Goal: Information Seeking & Learning: Learn about a topic

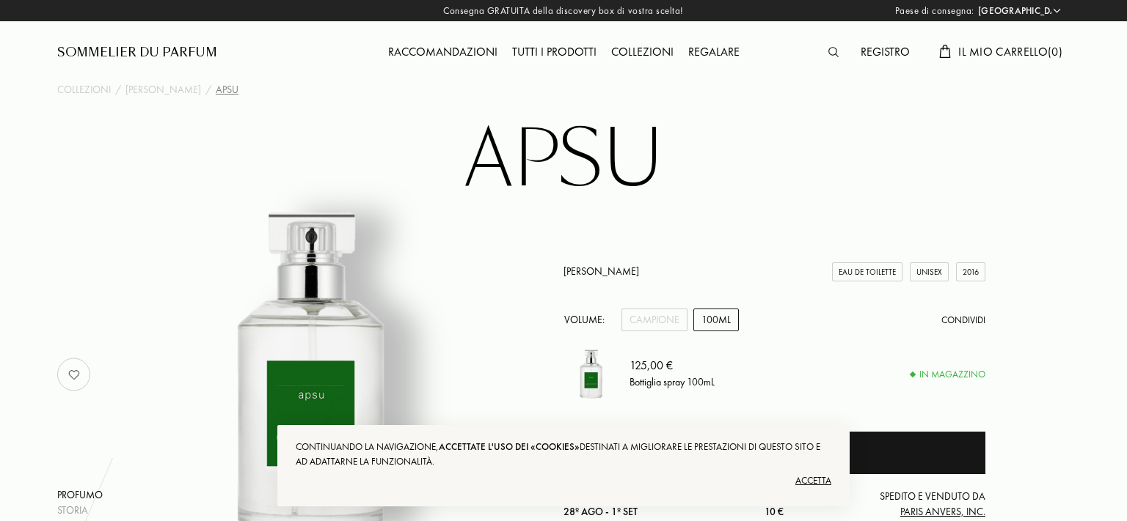
select select "IT"
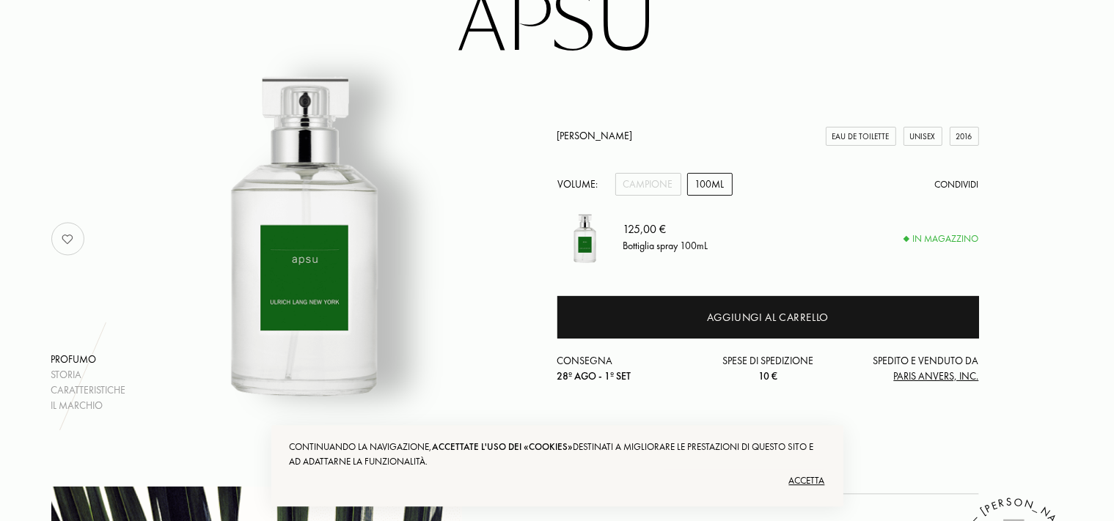
scroll to position [155, 0]
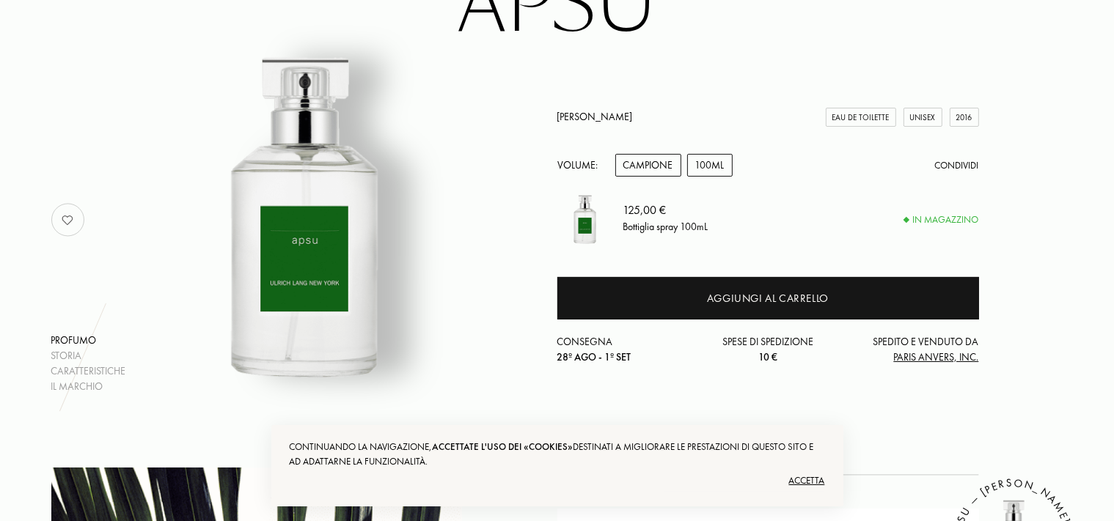
drag, startPoint x: 659, startPoint y: 161, endPoint x: 667, endPoint y: 158, distance: 8.2
click at [659, 162] on div "Campione" at bounding box center [648, 165] width 66 height 23
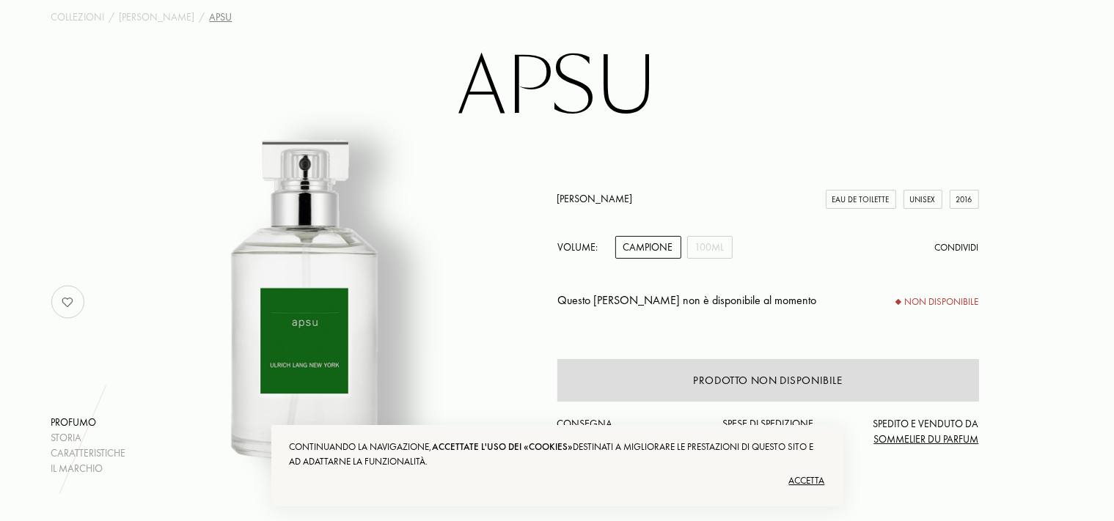
scroll to position [0, 0]
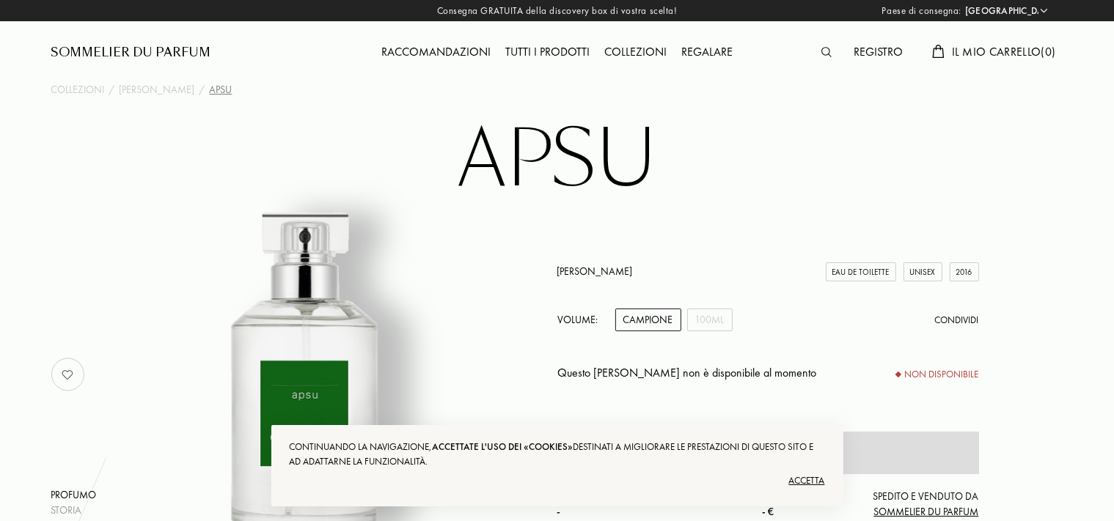
click at [602, 270] on link "[PERSON_NAME]" at bounding box center [595, 271] width 76 height 13
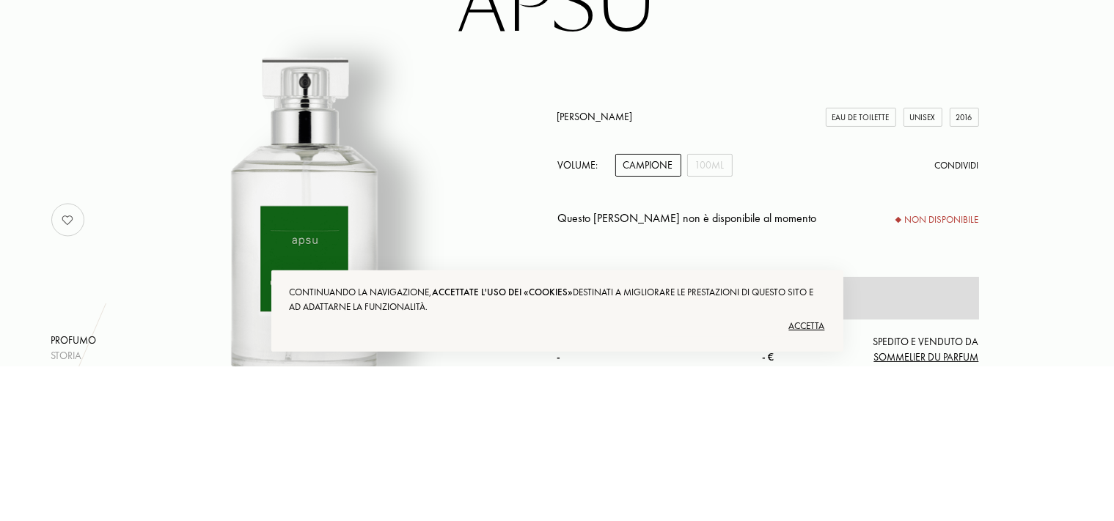
scroll to position [155, 0]
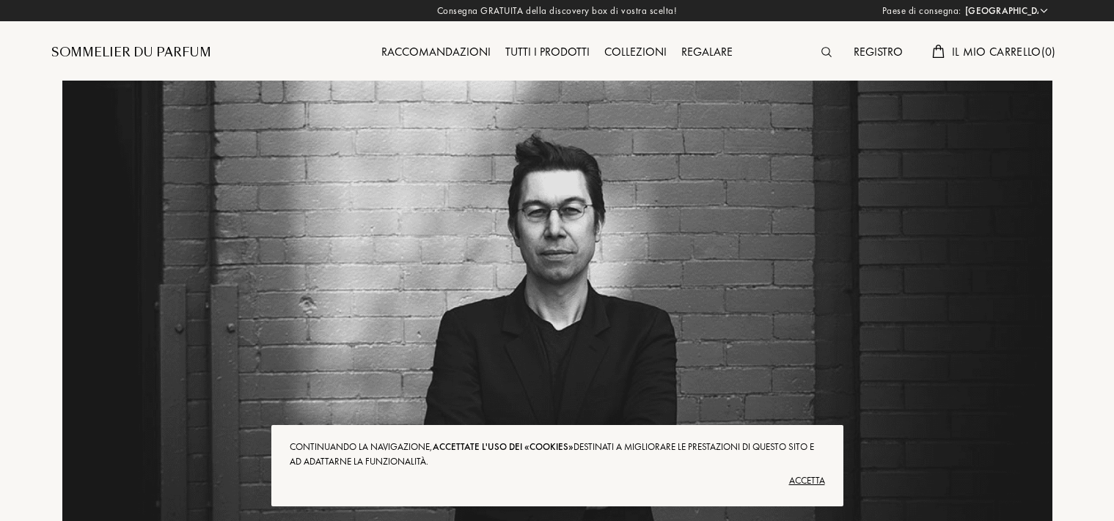
select select "IT"
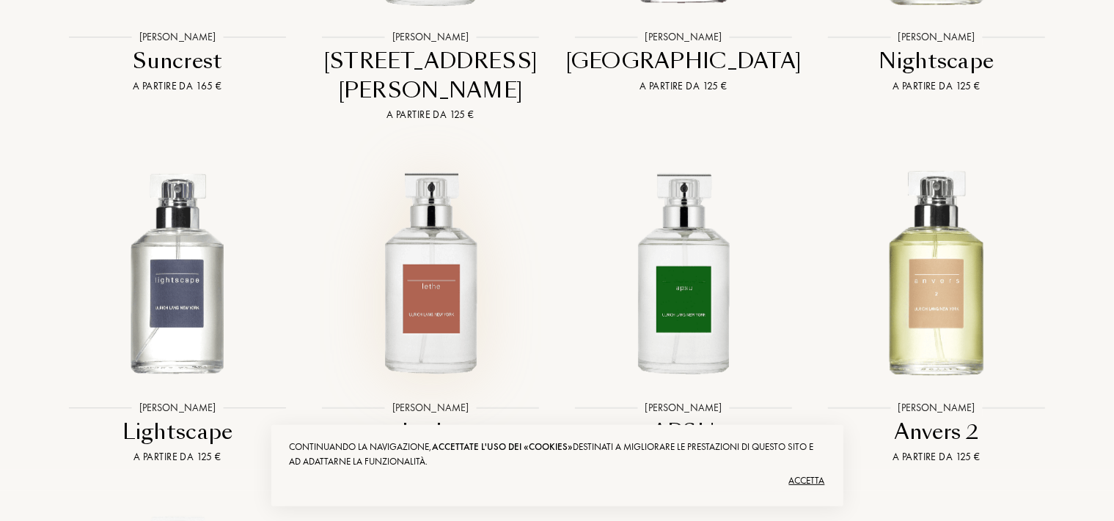
scroll to position [1239, 0]
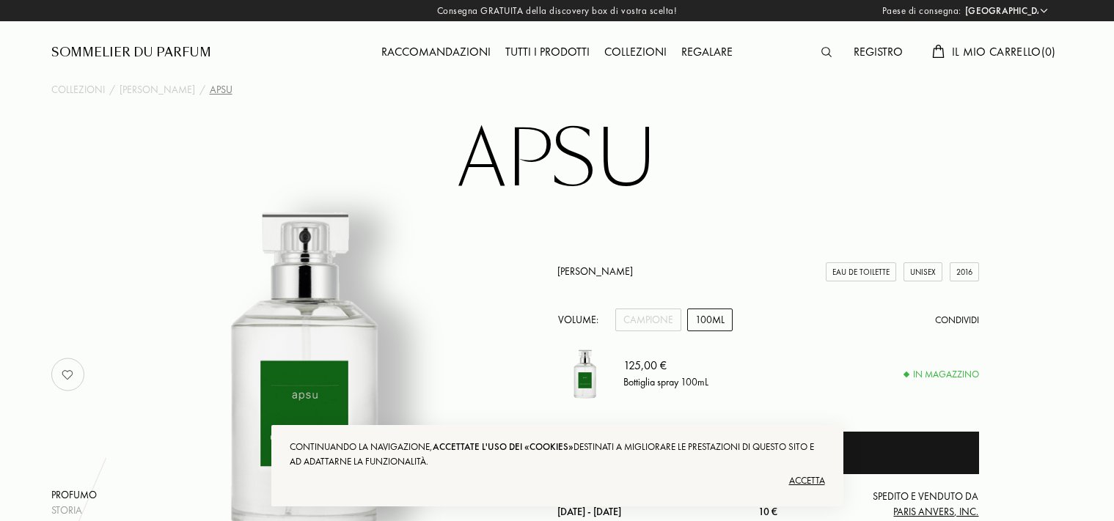
select select "IT"
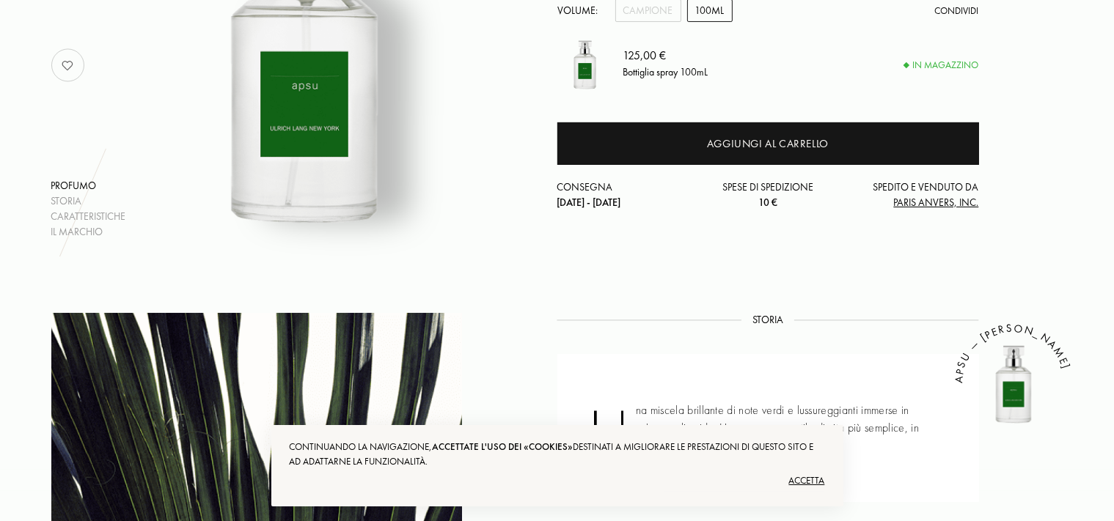
scroll to position [77, 0]
